Goal: Task Accomplishment & Management: Use online tool/utility

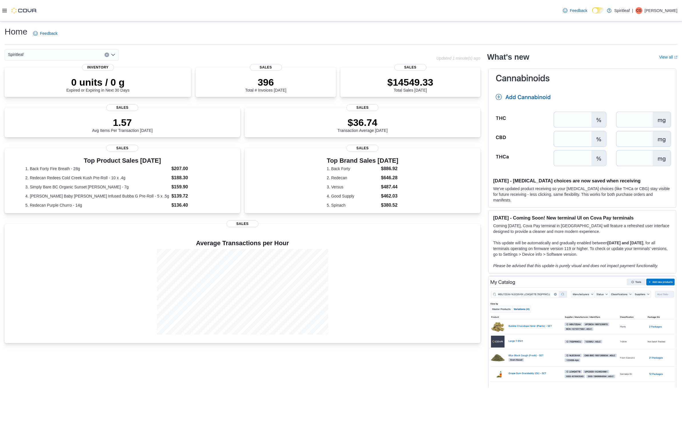
click at [7, 11] on div at bounding box center [19, 11] width 35 height 6
click at [4, 14] on div at bounding box center [19, 10] width 35 height 21
click at [5, 12] on icon at bounding box center [4, 10] width 5 height 5
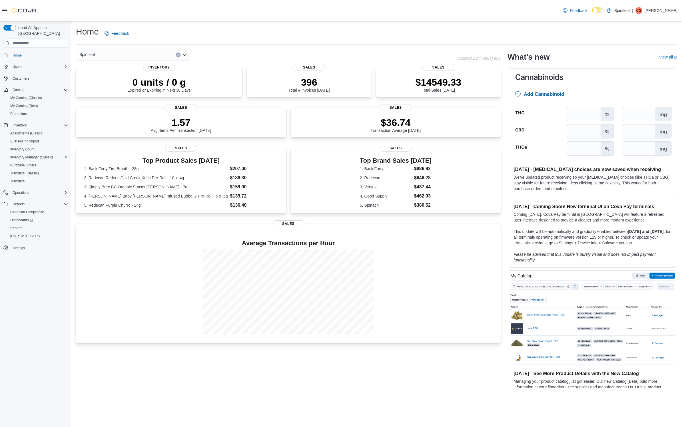
click at [33, 155] on span "Inventory Manager (Classic)" at bounding box center [31, 157] width 43 height 5
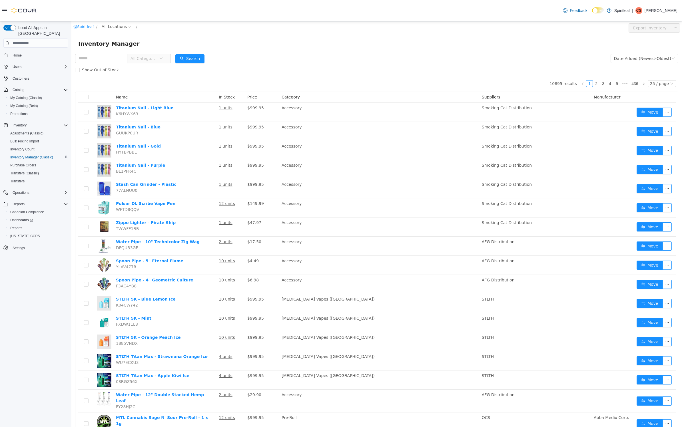
click at [14, 53] on span "Home" at bounding box center [17, 55] width 9 height 5
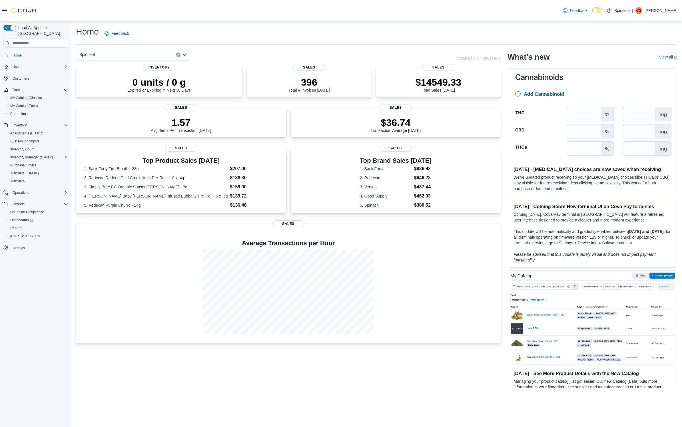
click at [4, 12] on icon at bounding box center [4, 10] width 5 height 3
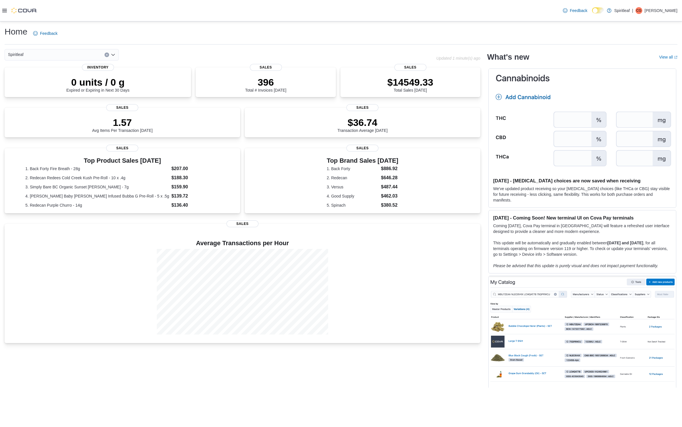
click at [3, 11] on icon at bounding box center [4, 10] width 5 height 3
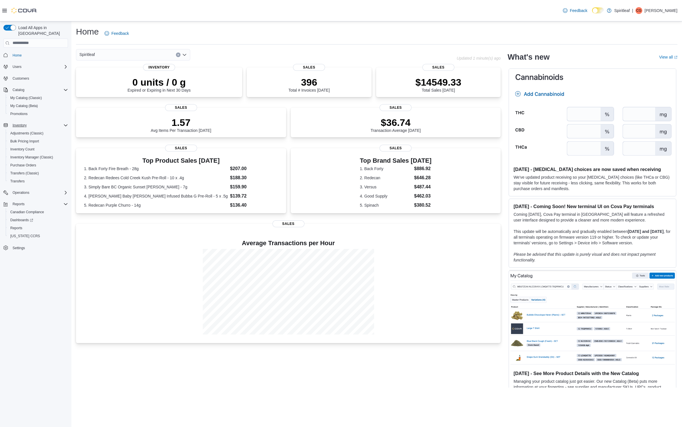
click at [64, 123] on icon "Complex example" at bounding box center [65, 125] width 5 height 5
click at [36, 155] on span "Inventory Manager (Classic)" at bounding box center [31, 157] width 43 height 5
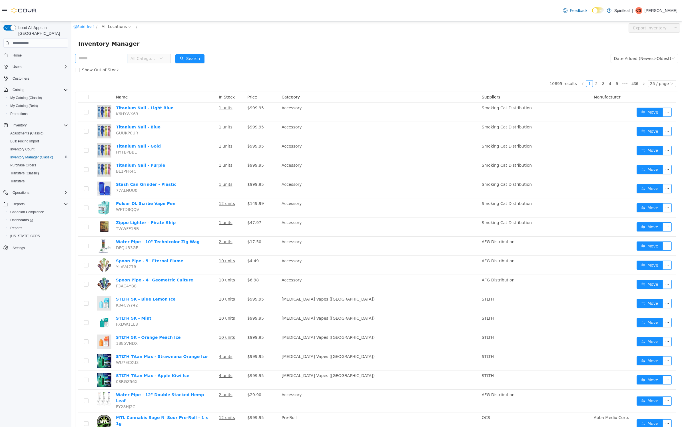
click at [97, 59] on input "text" at bounding box center [101, 58] width 52 height 9
type input "******"
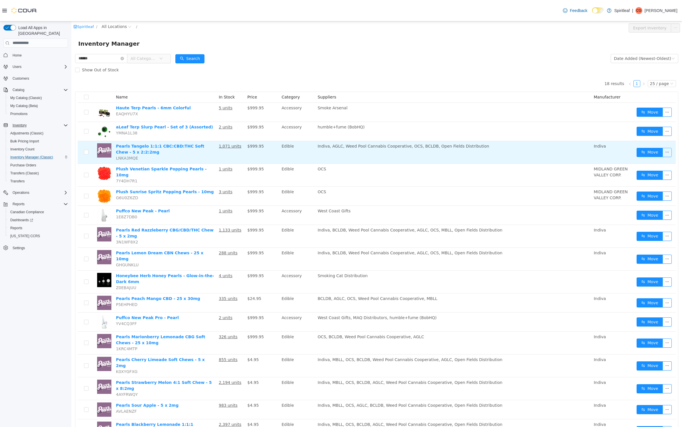
click at [668, 155] on button "button" at bounding box center [666, 152] width 9 height 9
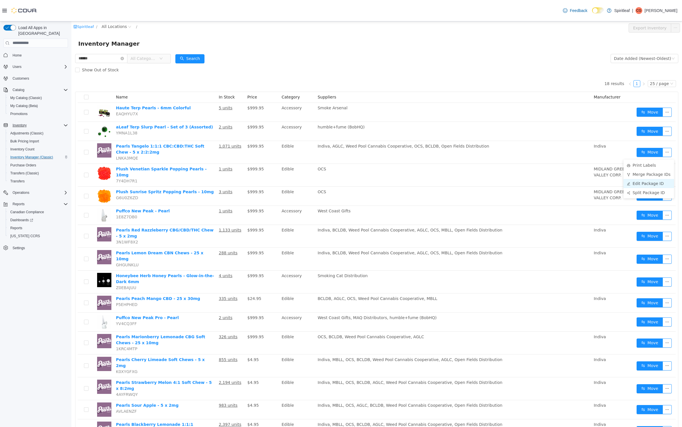
click at [659, 183] on li "Edit Package ID" at bounding box center [648, 183] width 51 height 9
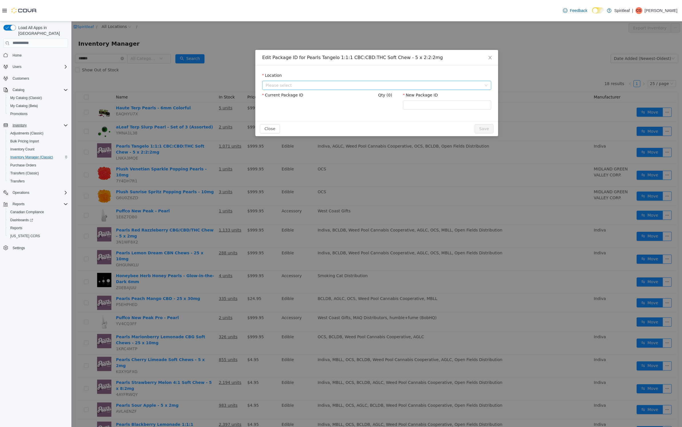
click at [393, 87] on span "Please select" at bounding box center [374, 85] width 216 height 6
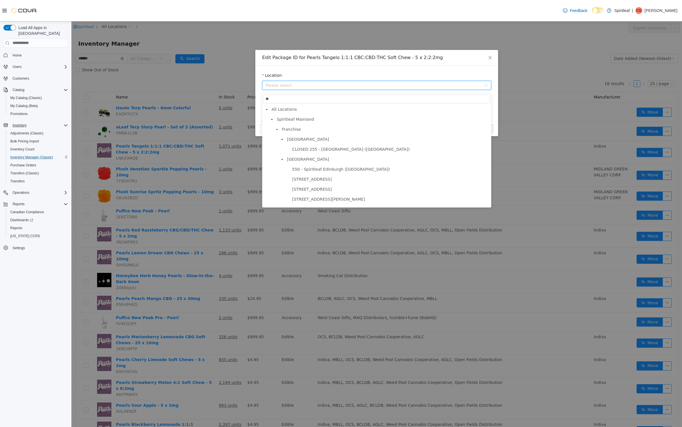
type input "***"
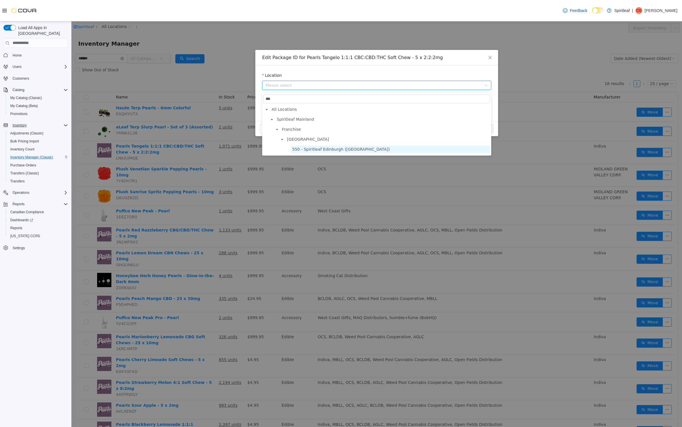
click at [329, 151] on span "550 - Spiritleaf Edinburgh (South Guelph)" at bounding box center [341, 149] width 98 height 5
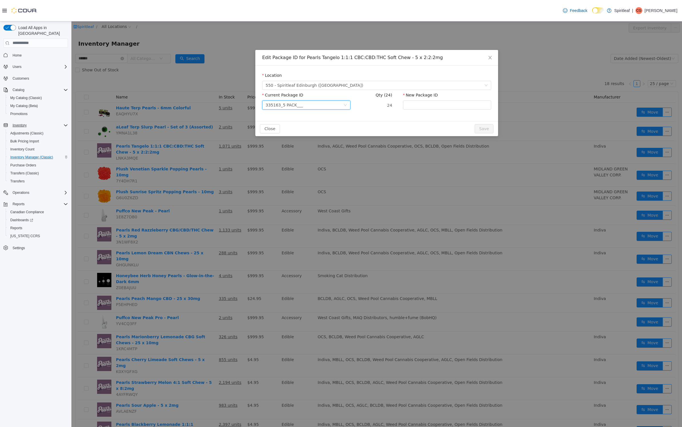
click at [301, 109] on div "335163_5 PACK___" at bounding box center [284, 105] width 37 height 9
click at [419, 109] on input "New Package ID" at bounding box center [447, 104] width 88 height 9
type input "*"
type input "**********"
click at [490, 59] on icon "icon: close" at bounding box center [490, 57] width 5 height 5
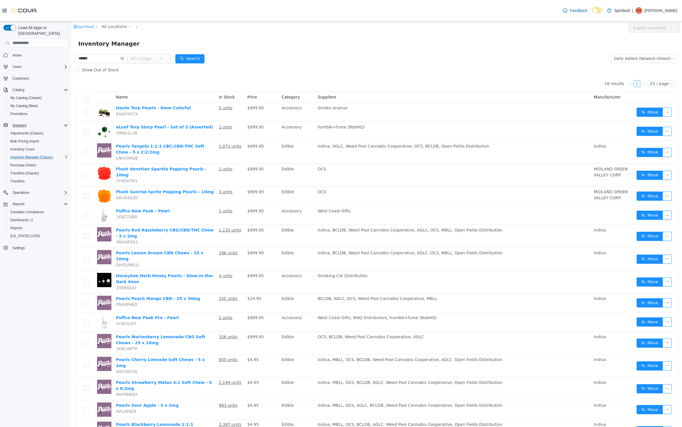
click at [4, 14] on div at bounding box center [19, 10] width 35 height 21
click at [16, 53] on span "Home" at bounding box center [17, 55] width 9 height 5
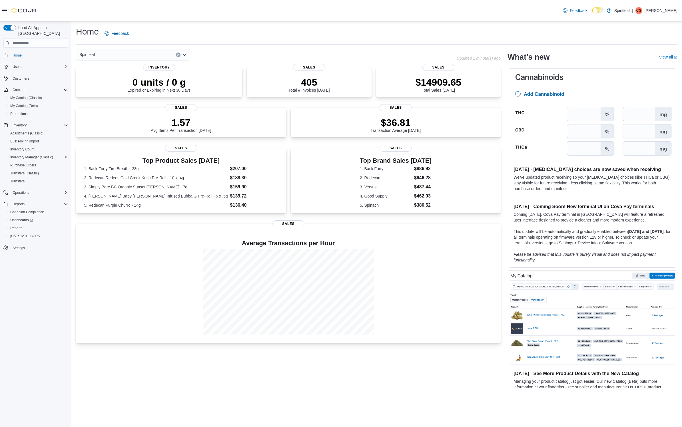
click at [35, 155] on span "Inventory Manager (Classic)" at bounding box center [31, 157] width 43 height 5
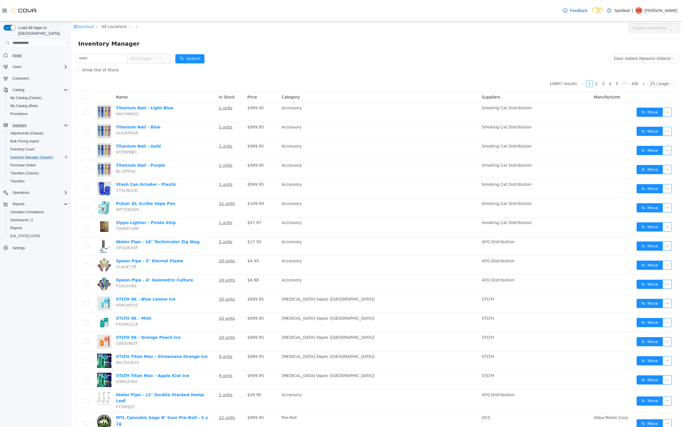
click at [17, 53] on span "Home" at bounding box center [17, 55] width 9 height 5
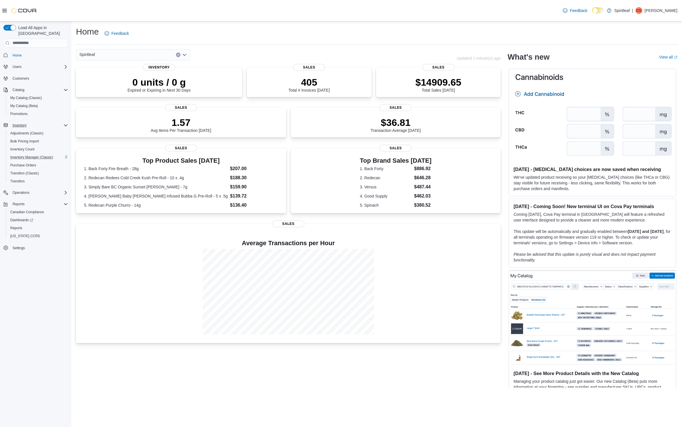
click at [3, 9] on icon at bounding box center [4, 10] width 5 height 3
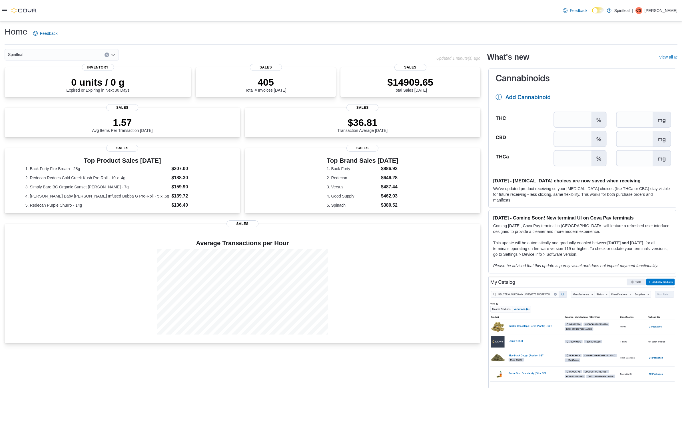
click at [2, 13] on icon at bounding box center [4, 10] width 5 height 5
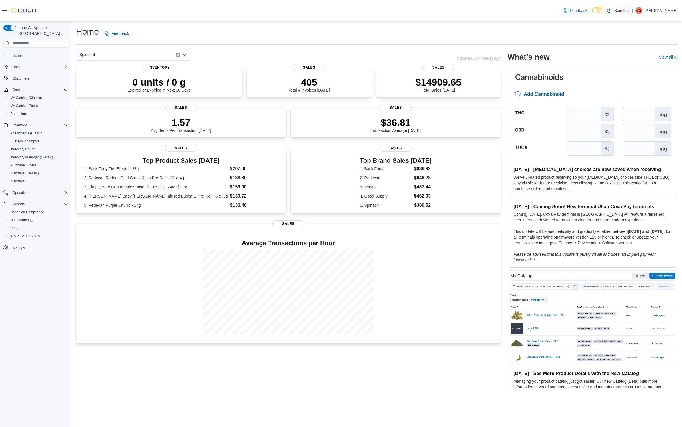
click at [37, 156] on button "Inventory Manager (Classic)" at bounding box center [38, 157] width 65 height 8
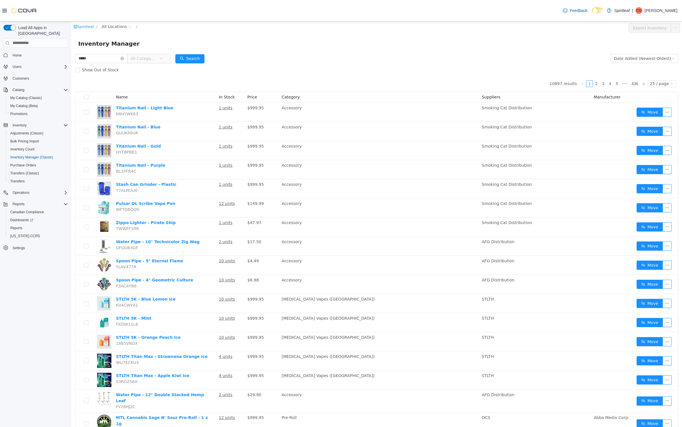
type input "*****"
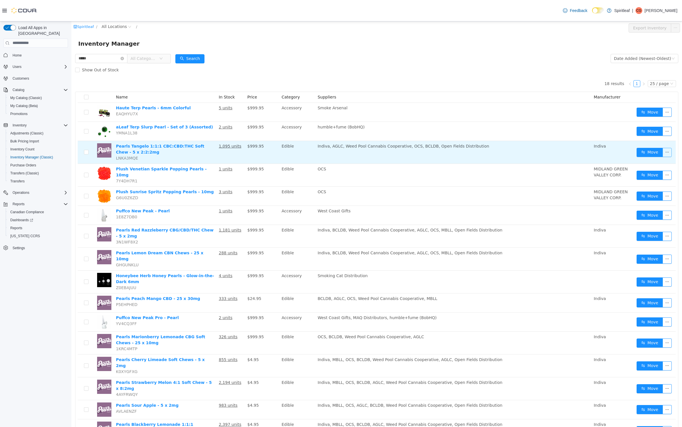
click at [668, 156] on button "button" at bounding box center [666, 152] width 9 height 9
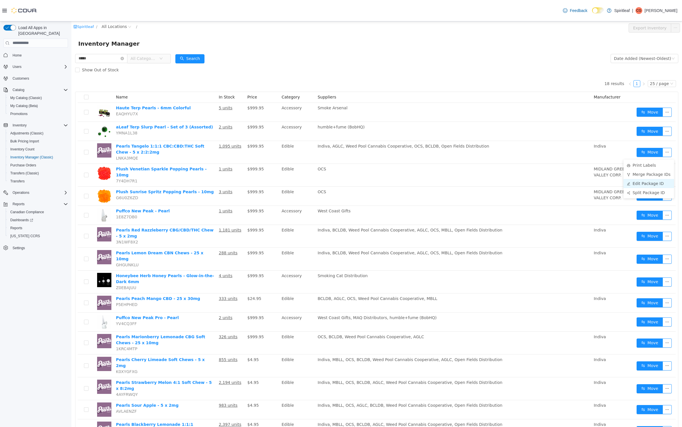
click at [657, 185] on li "Edit Package ID" at bounding box center [648, 183] width 51 height 9
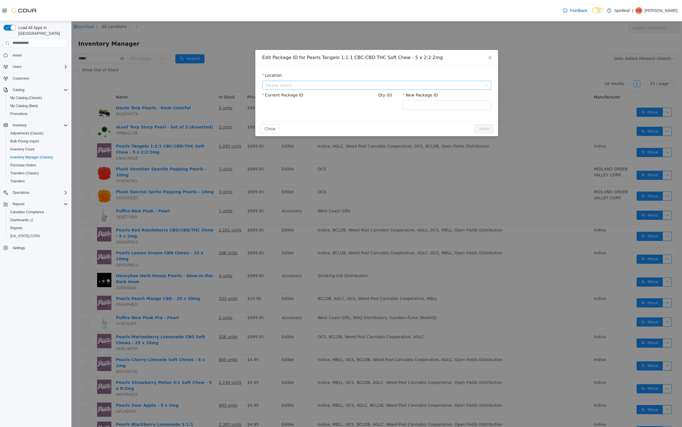
click at [451, 88] on span "Please select" at bounding box center [374, 85] width 216 height 6
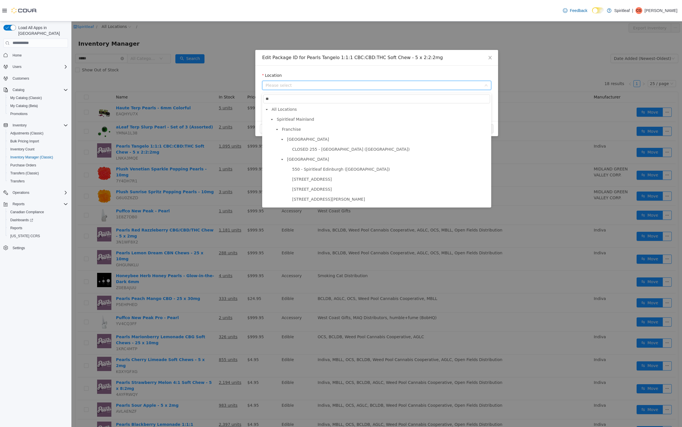
type input "***"
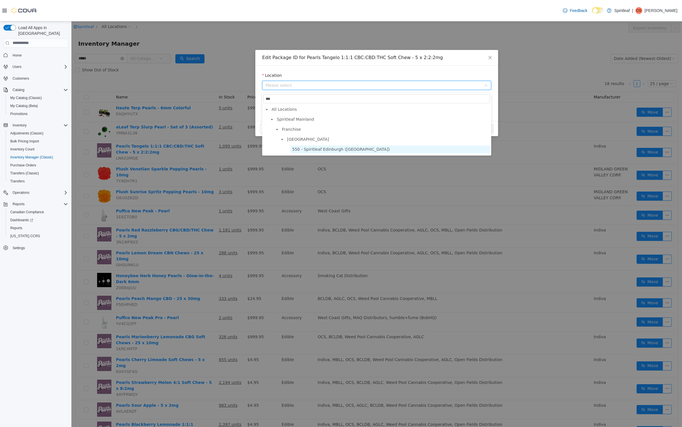
click at [437, 153] on span "550 - Spiritleaf Edinburgh (South Guelph)" at bounding box center [390, 149] width 199 height 8
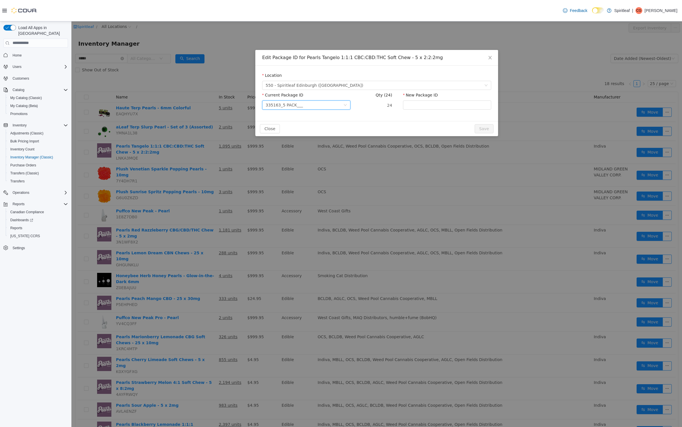
click at [303, 109] on div "335163_5 PACK___" at bounding box center [284, 105] width 37 height 9
click at [279, 141] on strong "PTA007" at bounding box center [274, 138] width 17 height 5
click at [321, 108] on div "PTA007" at bounding box center [305, 105] width 78 height 9
click at [300, 128] on strong "335163_5 PACK___" at bounding box center [286, 129] width 41 height 5
click at [411, 109] on input "New Package ID" at bounding box center [447, 104] width 88 height 9
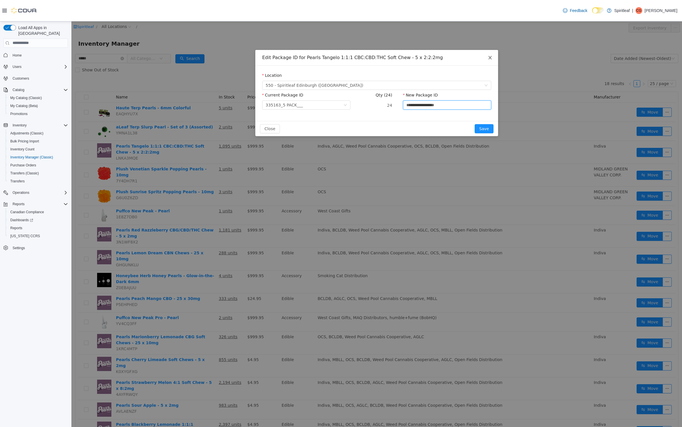
type input "**********"
click at [490, 54] on span "Close" at bounding box center [490, 58] width 16 height 16
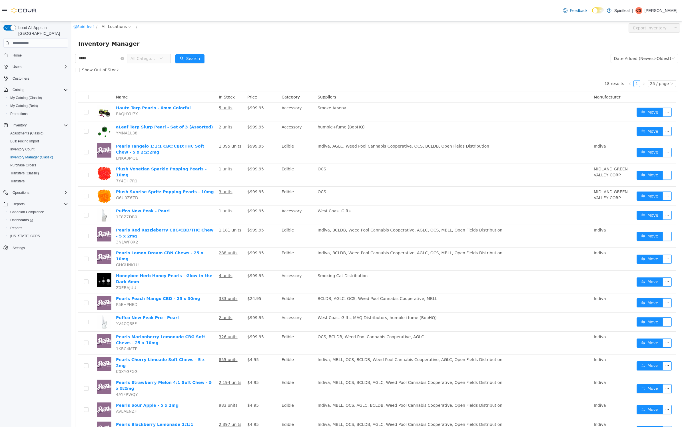
click at [335, 74] on div "Show Out of Stock" at bounding box center [376, 69] width 603 height 11
click at [227, 98] on span "In Stock" at bounding box center [227, 97] width 16 height 5
